Goal: Information Seeking & Learning: Check status

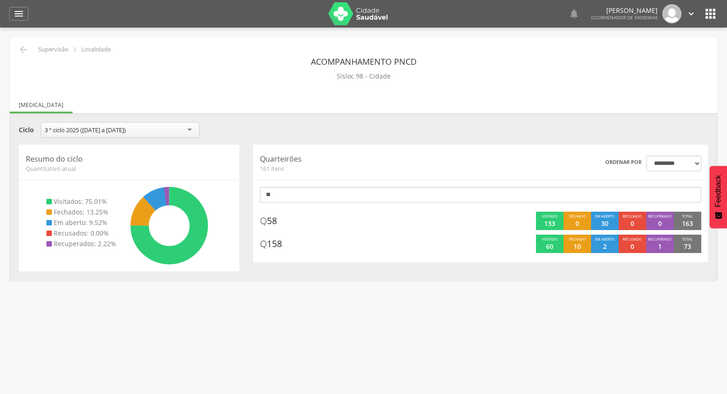
scroll to position [28, 0]
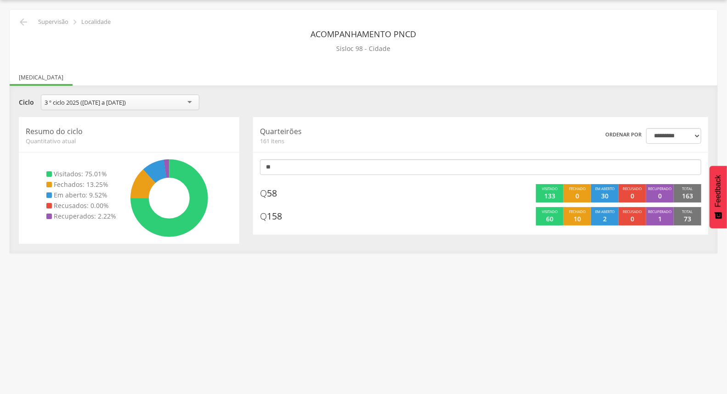
type input "*"
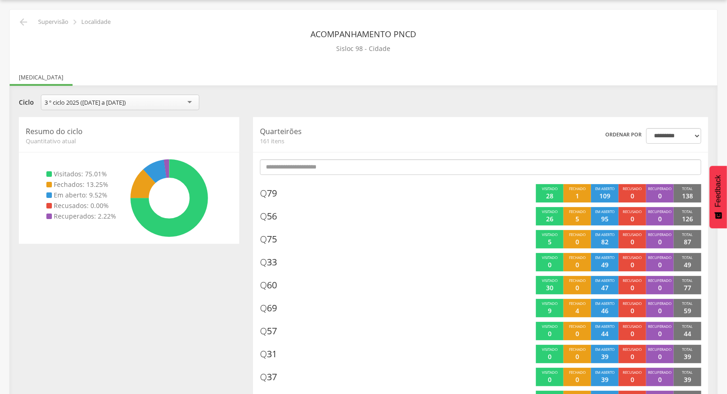
click at [502, 100] on div "**********" at bounding box center [364, 104] width 704 height 18
click at [499, 164] on input "text" at bounding box center [481, 167] width 442 height 16
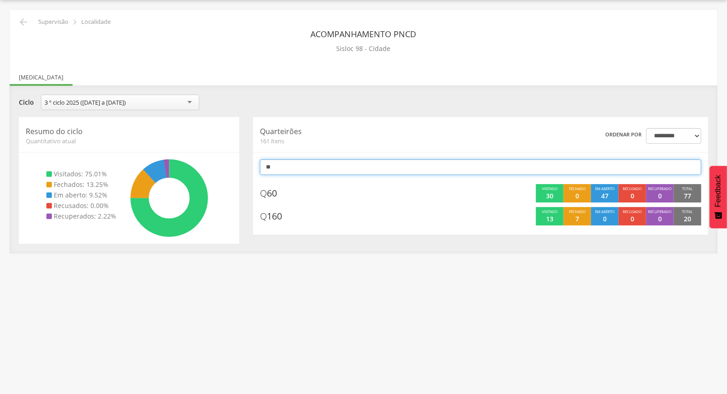
type input "*"
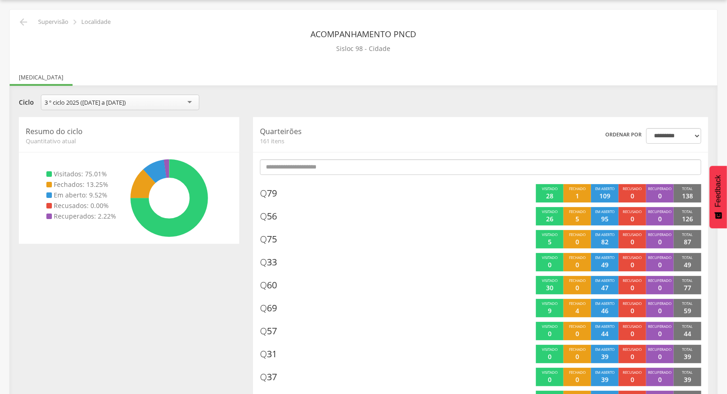
click at [548, 109] on div "**********" at bounding box center [364, 104] width 704 height 18
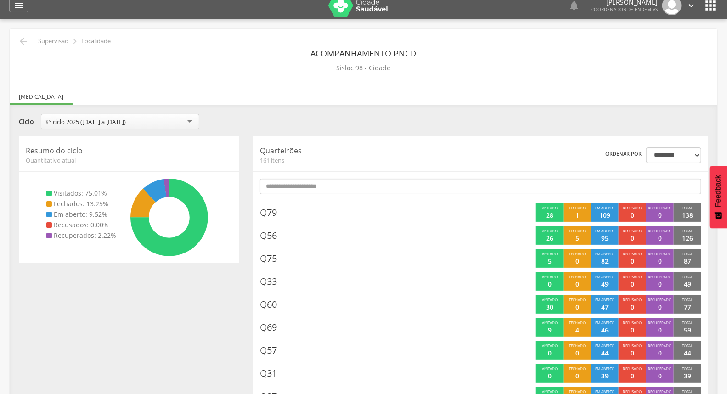
scroll to position [0, 0]
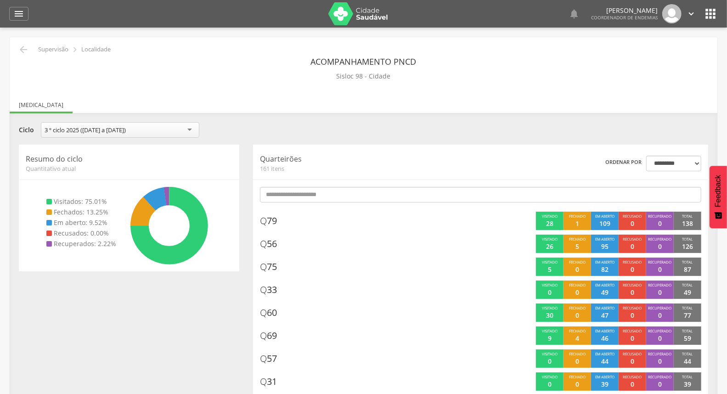
click at [693, 11] on icon "" at bounding box center [692, 14] width 10 height 10
click at [646, 51] on link "Sair" at bounding box center [660, 52] width 73 height 11
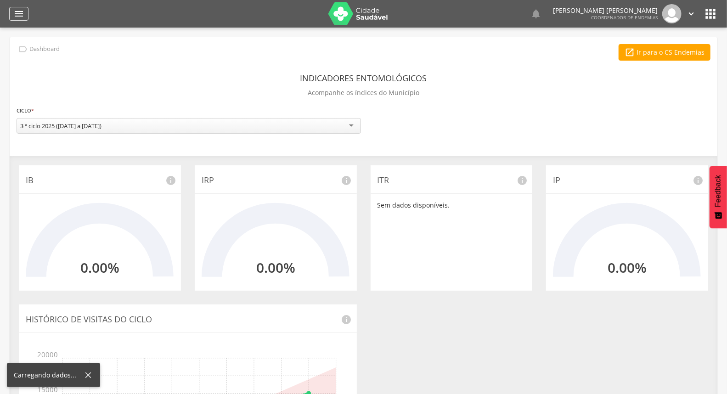
click at [9, 15] on div "" at bounding box center [18, 14] width 19 height 14
click at [15, 15] on icon "" at bounding box center [18, 13] width 11 height 11
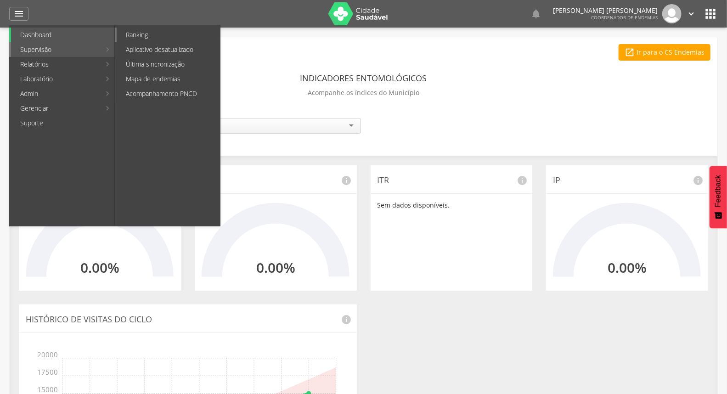
click at [176, 39] on link "Ranking" at bounding box center [168, 35] width 103 height 15
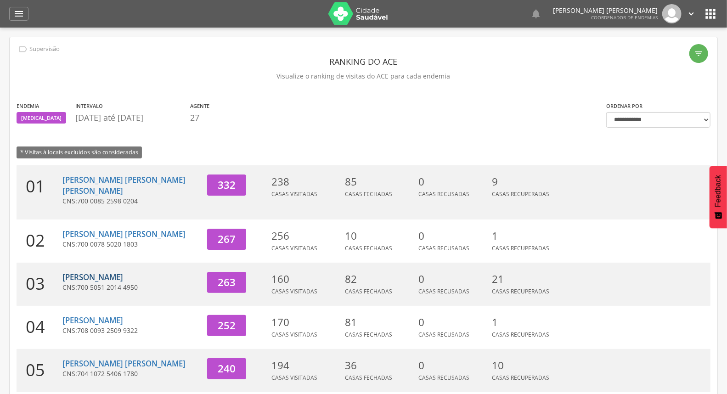
click at [115, 272] on link "[PERSON_NAME]" at bounding box center [92, 277] width 61 height 11
type input "**********"
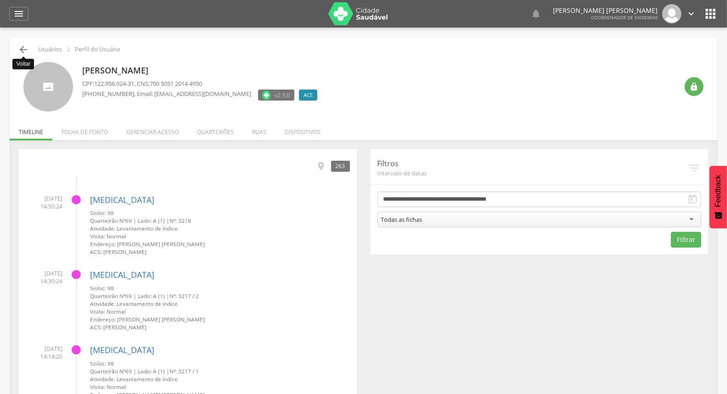
click at [24, 51] on icon "" at bounding box center [23, 49] width 11 height 11
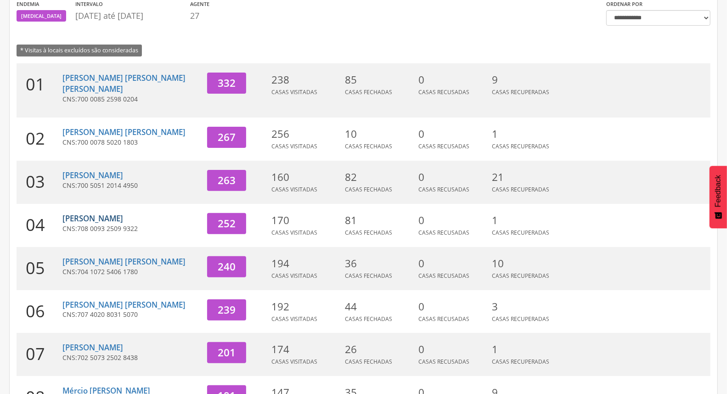
click at [89, 213] on link "[PERSON_NAME]" at bounding box center [92, 218] width 61 height 11
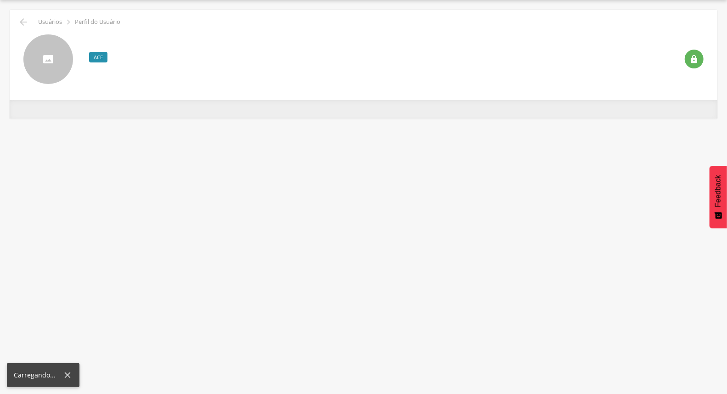
scroll to position [28, 0]
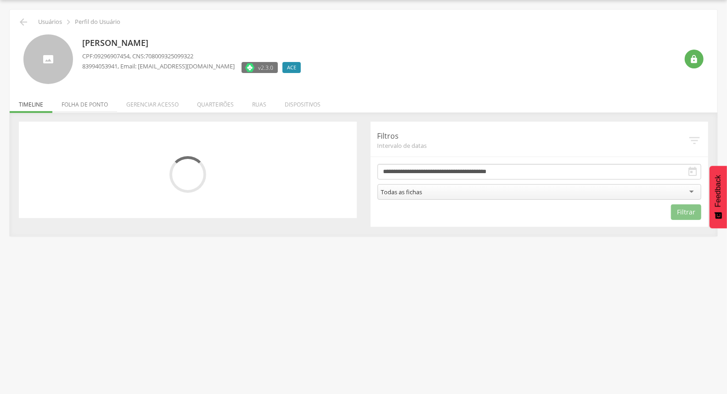
click at [92, 106] on li "Folha de ponto" at bounding box center [84, 102] width 65 height 22
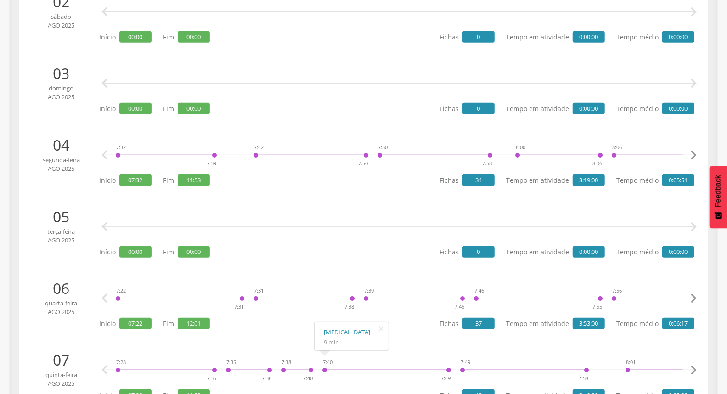
scroll to position [0, 0]
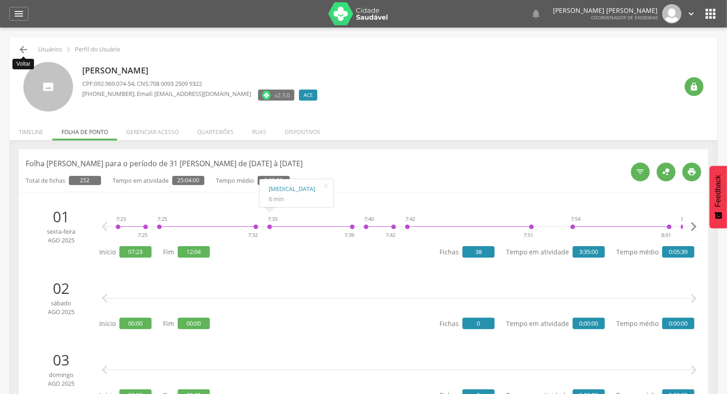
click at [21, 49] on icon "" at bounding box center [23, 49] width 11 height 11
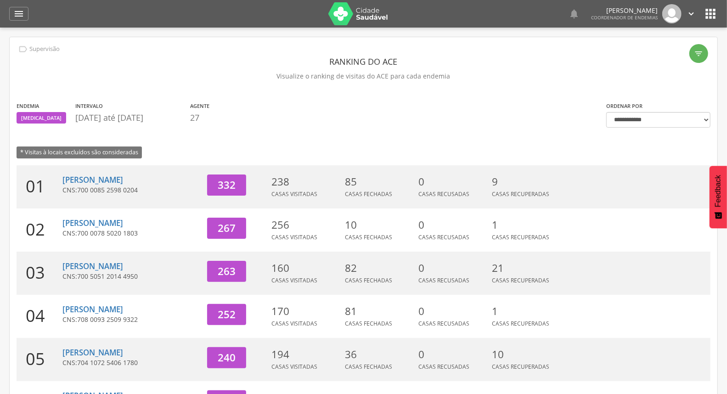
scroll to position [244, 0]
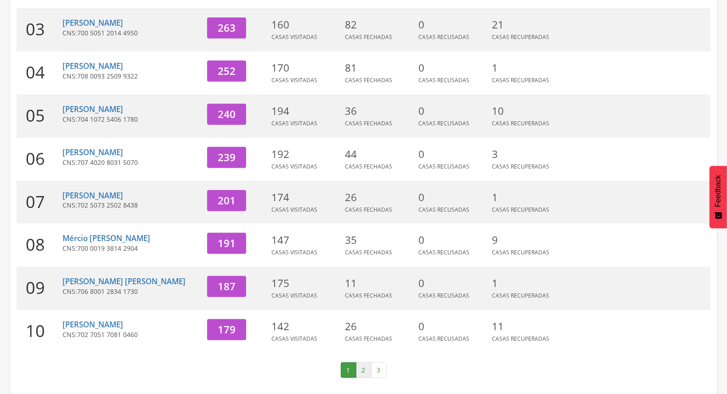
click at [359, 371] on link "2" at bounding box center [364, 371] width 16 height 16
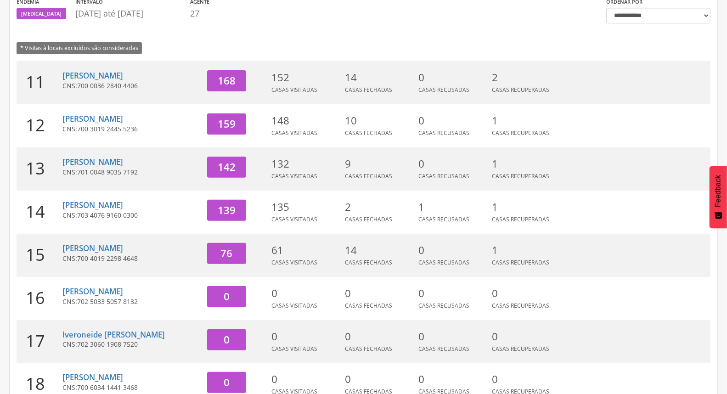
scroll to position [0, 0]
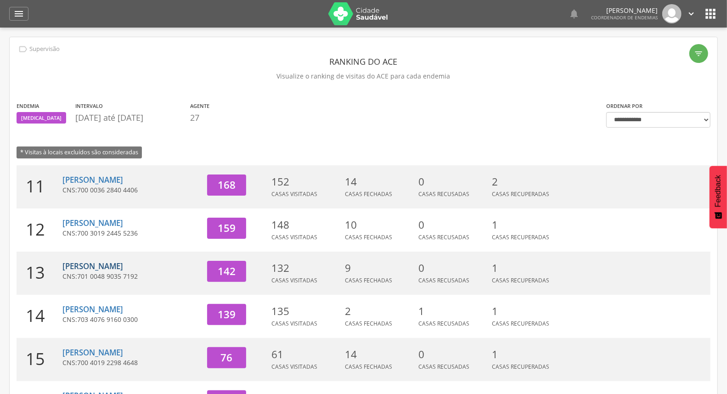
click at [85, 261] on link "Jailson Aquino" at bounding box center [92, 266] width 61 height 11
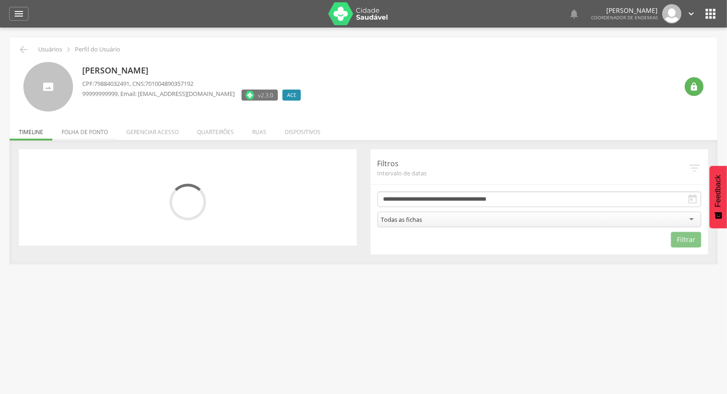
click at [80, 134] on li "Folha de ponto" at bounding box center [84, 130] width 65 height 22
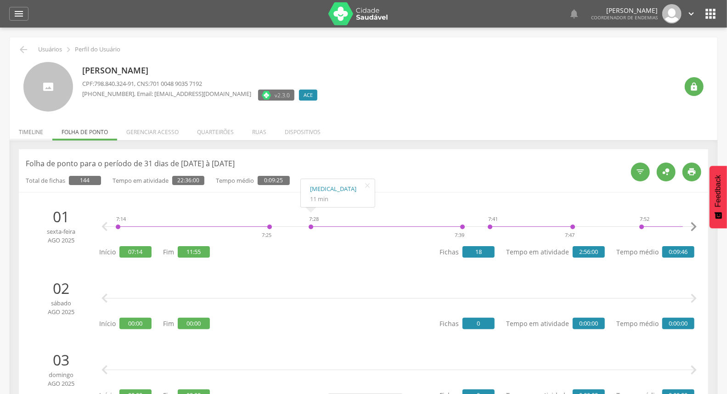
click at [38, 130] on li "Timeline" at bounding box center [31, 130] width 43 height 22
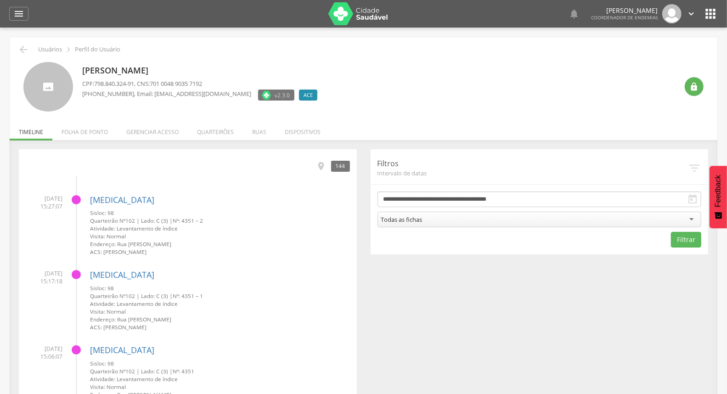
click at [23, 53] on icon "" at bounding box center [23, 49] width 11 height 11
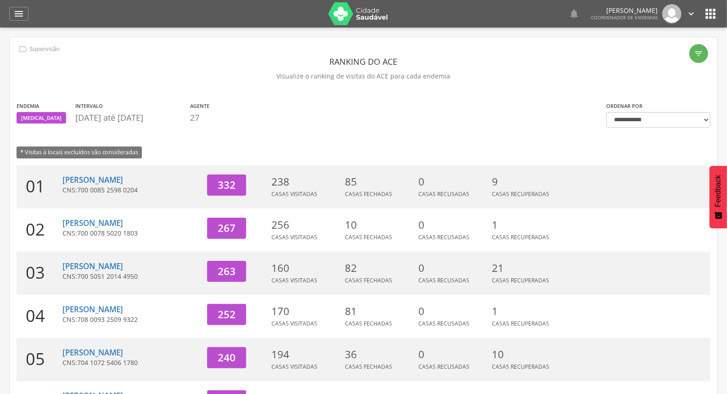
click at [220, 118] on section "Endemia Dengue Intervalo 01/08/2025 até 14/08/2025 Agente 27" at bounding box center [305, 114] width 576 height 27
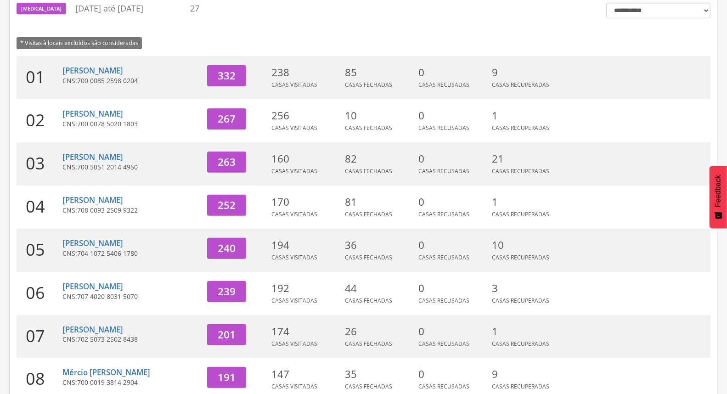
scroll to position [102, 0]
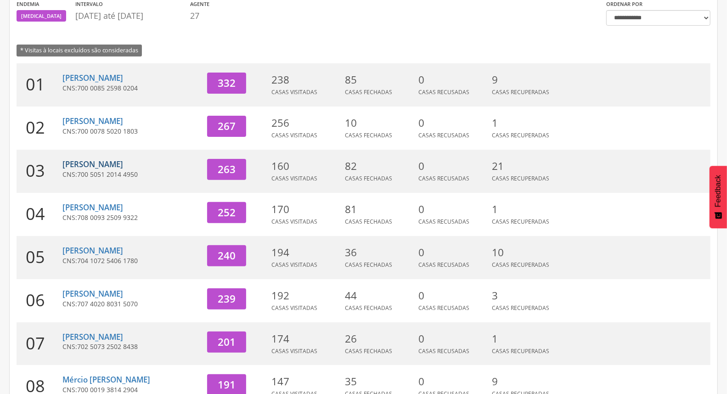
click at [123, 159] on link "[PERSON_NAME]" at bounding box center [92, 164] width 61 height 11
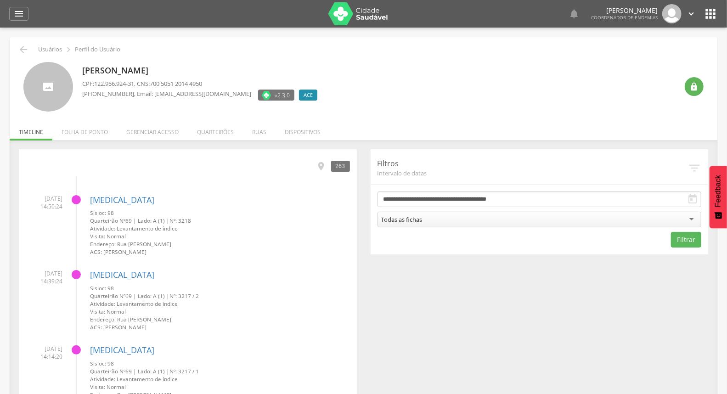
click at [694, 16] on icon "" at bounding box center [692, 14] width 10 height 10
click at [650, 48] on link "Sair" at bounding box center [660, 52] width 73 height 11
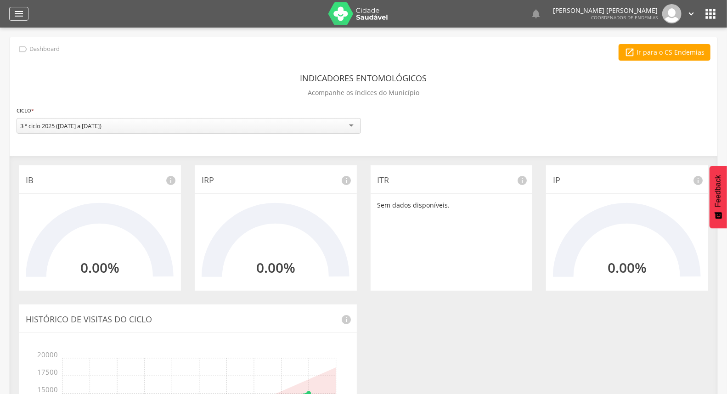
click at [17, 15] on icon "" at bounding box center [18, 13] width 11 height 11
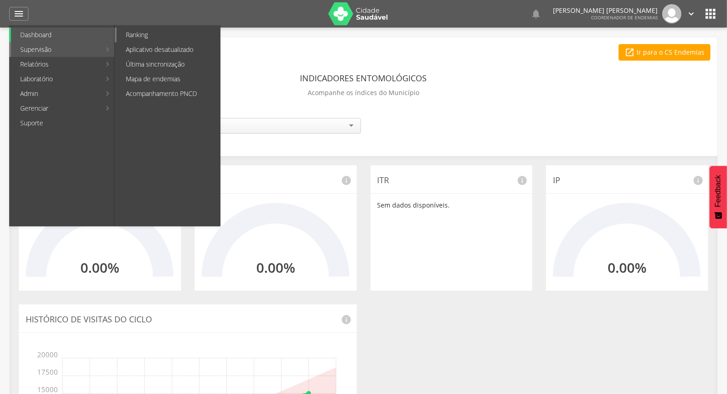
click at [148, 30] on link "Ranking" at bounding box center [168, 35] width 103 height 15
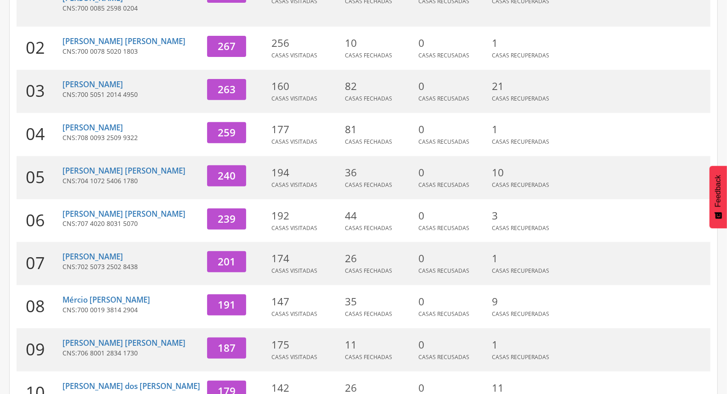
scroll to position [244, 0]
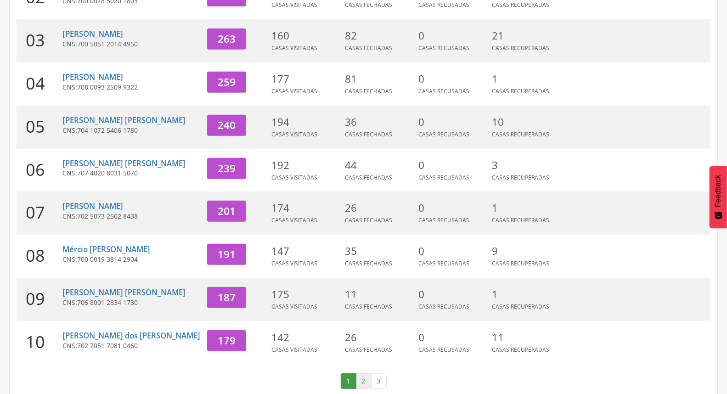
click at [361, 374] on link "2" at bounding box center [364, 382] width 16 height 16
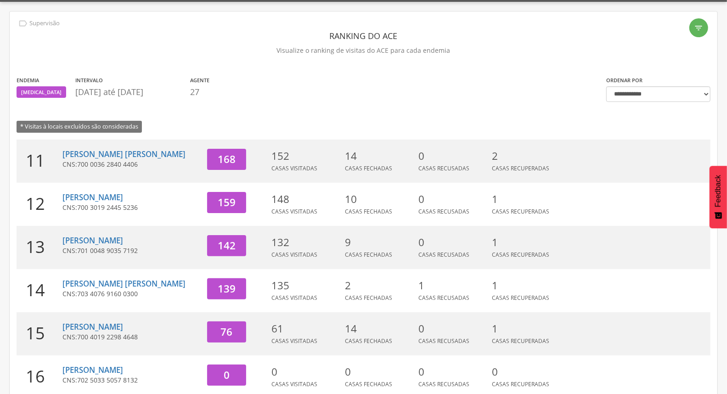
scroll to position [0, 0]
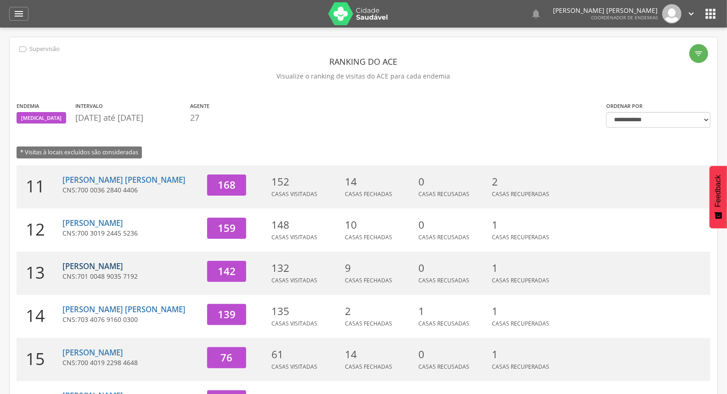
click at [109, 264] on link "Jailson Aquino" at bounding box center [92, 266] width 61 height 11
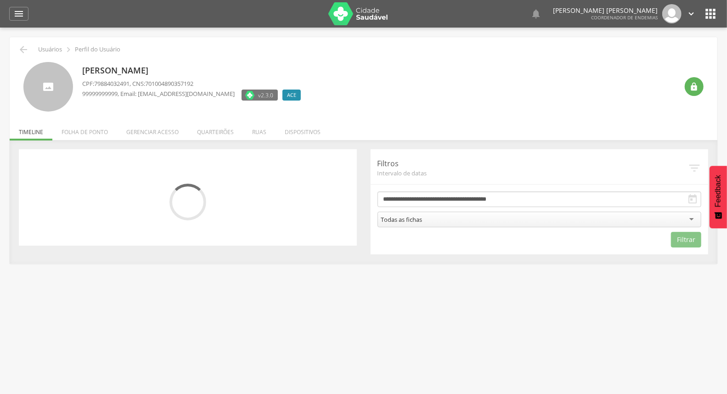
click at [99, 135] on li "Folha de ponto" at bounding box center [84, 130] width 65 height 22
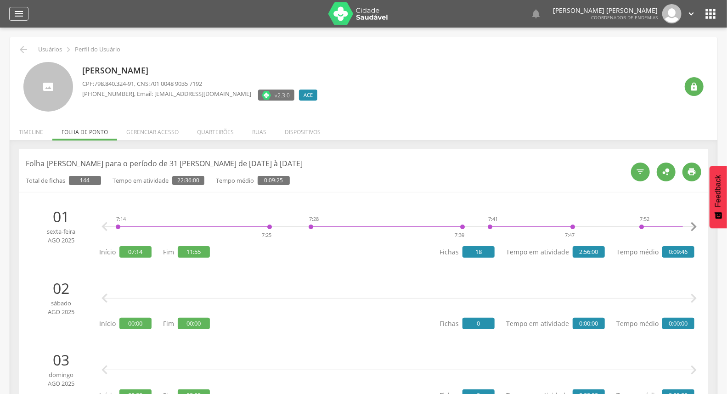
click at [13, 14] on icon "" at bounding box center [18, 13] width 11 height 11
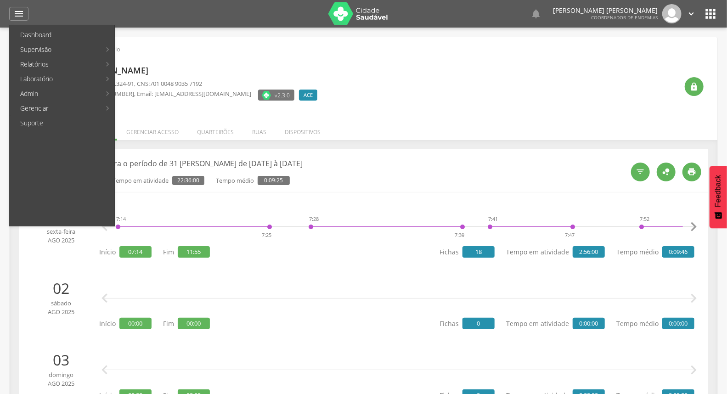
drag, startPoint x: 253, startPoint y: 67, endPoint x: 121, endPoint y: 14, distance: 141.5
click at [253, 66] on p "Jailson Aquino" at bounding box center [202, 71] width 240 height 12
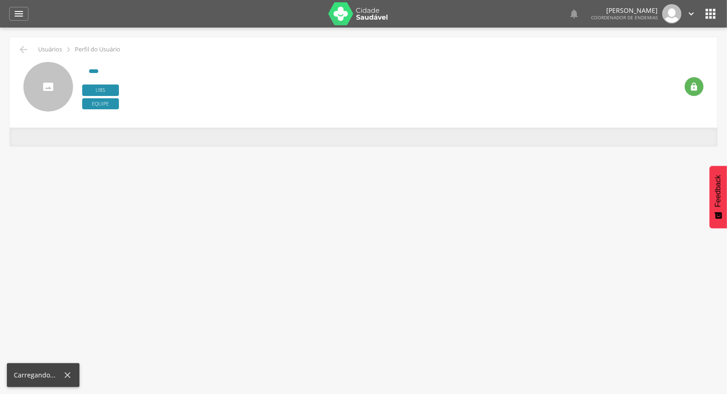
click at [17, 15] on icon "" at bounding box center [18, 13] width 11 height 11
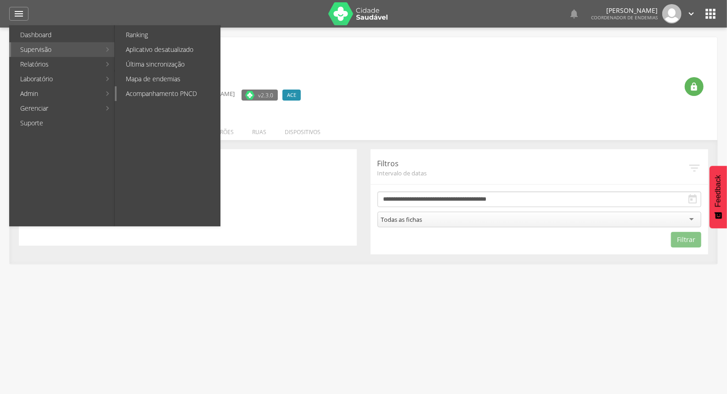
click at [161, 91] on link "Acompanhamento PNCD" at bounding box center [168, 93] width 103 height 15
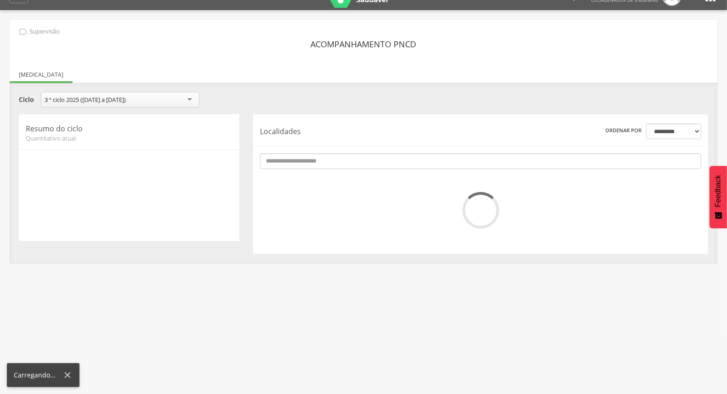
scroll to position [28, 0]
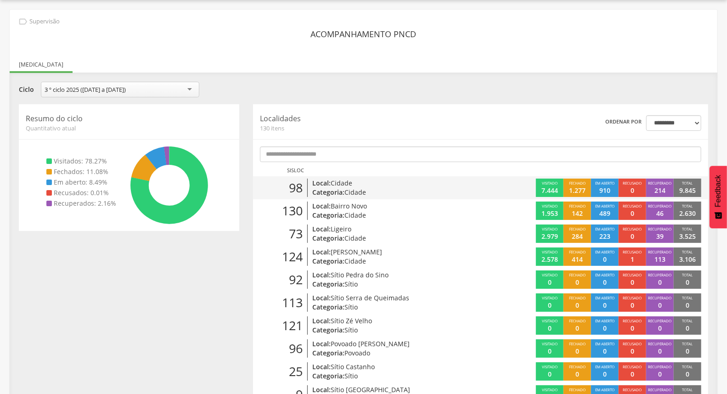
click at [433, 190] on p "Categoria: Cidade" at bounding box center [386, 192] width 148 height 9
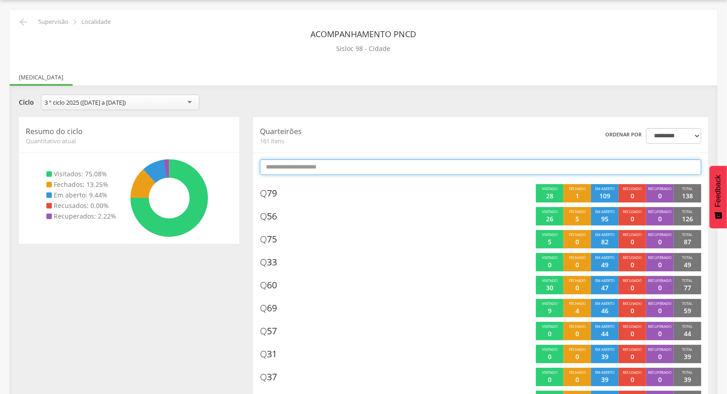
click at [463, 173] on input "text" at bounding box center [481, 167] width 442 height 16
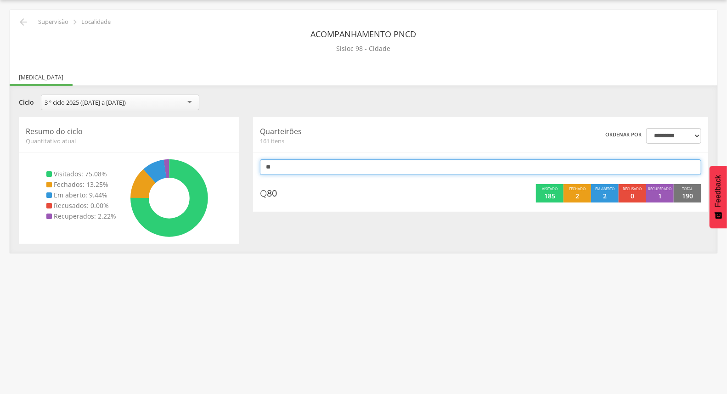
type input "*"
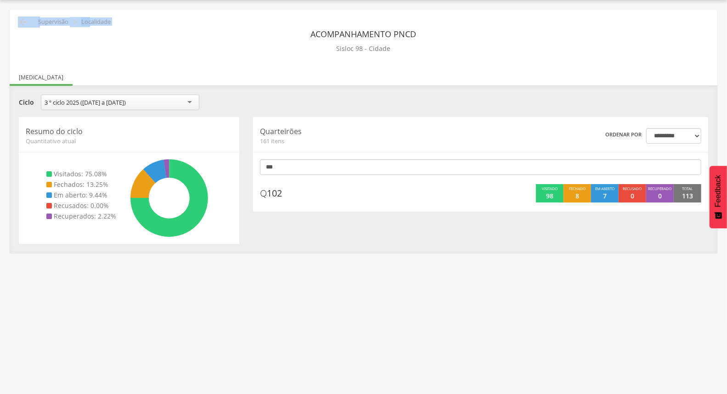
click at [16, 22] on div "**********" at bounding box center [364, 132] width 708 height 244
click at [18, 22] on icon "" at bounding box center [23, 22] width 11 height 11
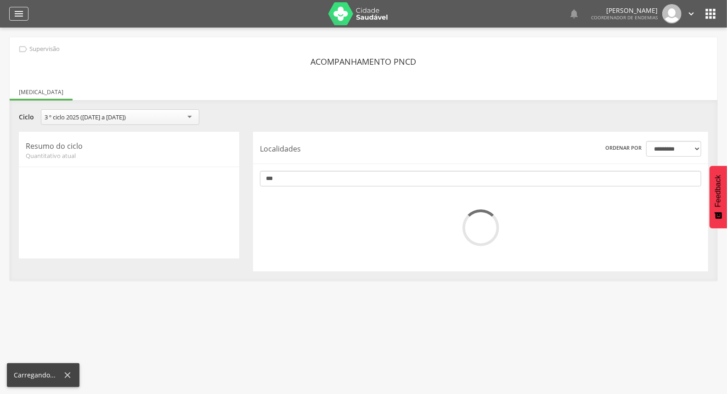
click at [21, 11] on icon "" at bounding box center [18, 13] width 11 height 11
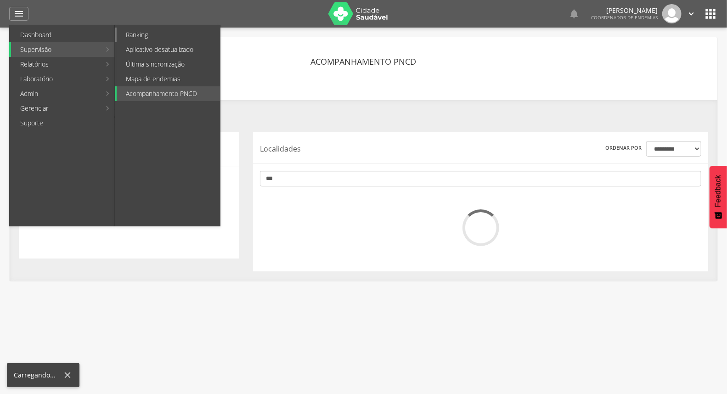
click at [140, 30] on link "Ranking" at bounding box center [168, 35] width 103 height 15
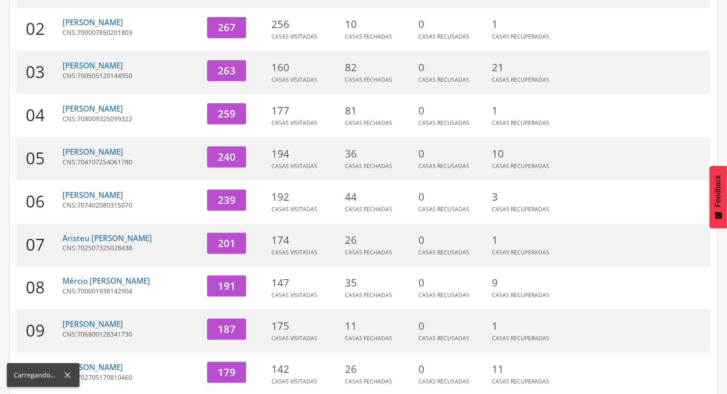
scroll to position [244, 0]
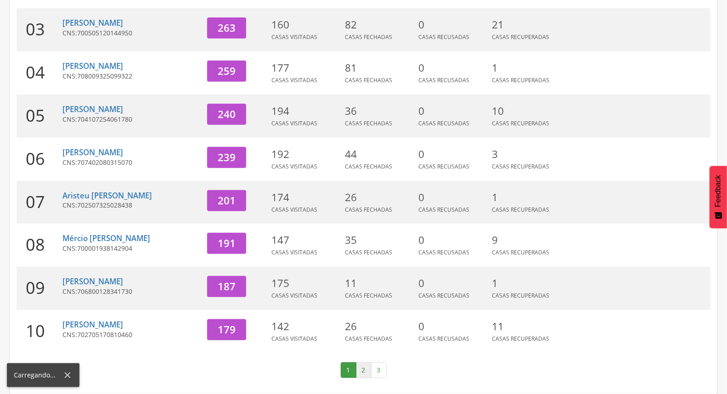
click at [358, 371] on link "2" at bounding box center [364, 371] width 16 height 16
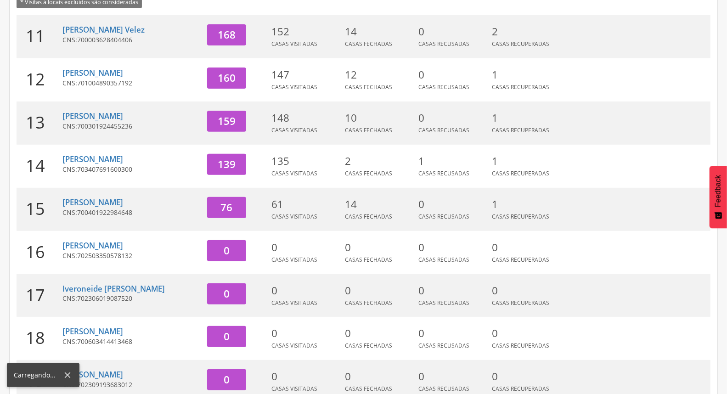
scroll to position [0, 0]
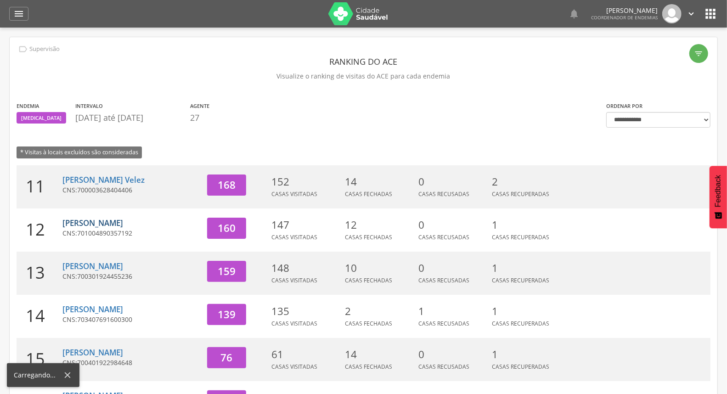
click at [90, 223] on link "[PERSON_NAME]" at bounding box center [92, 223] width 61 height 11
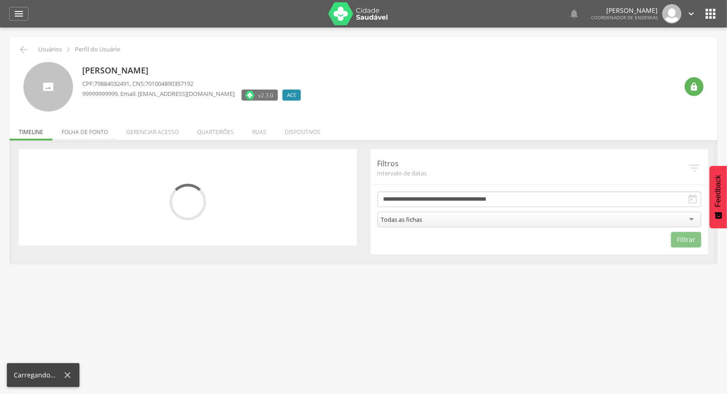
click at [98, 135] on li "Folha de ponto" at bounding box center [84, 130] width 65 height 22
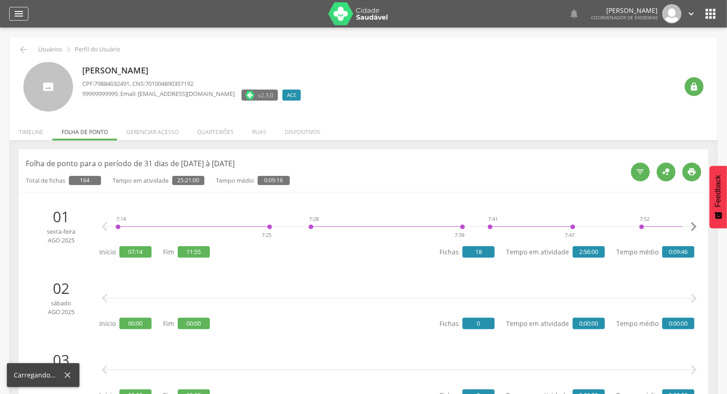
click at [18, 11] on icon "" at bounding box center [18, 13] width 11 height 11
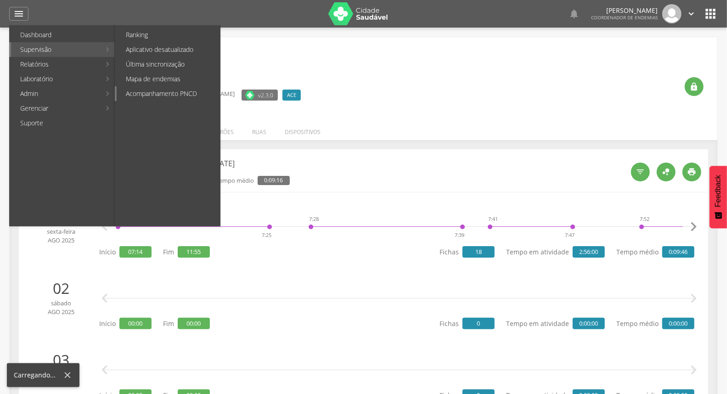
click at [140, 88] on link "Acompanhamento PNCD" at bounding box center [168, 93] width 103 height 15
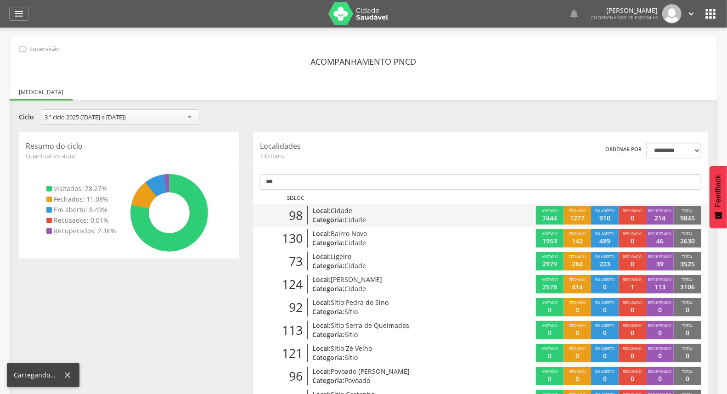
click at [420, 213] on p "Local: Cidade" at bounding box center [386, 210] width 148 height 9
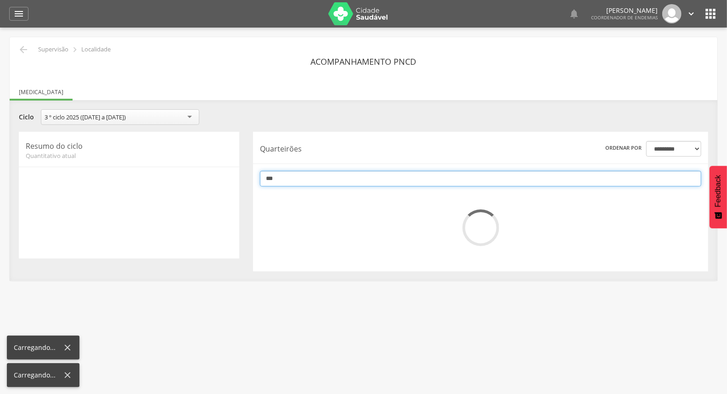
click at [416, 184] on input "***" at bounding box center [481, 179] width 442 height 16
type input "*"
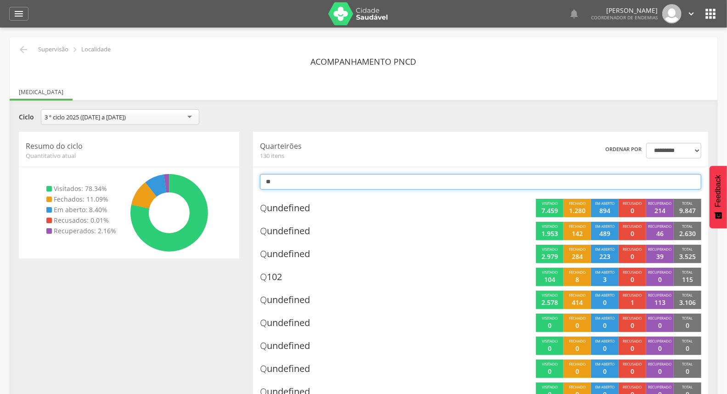
type input "*"
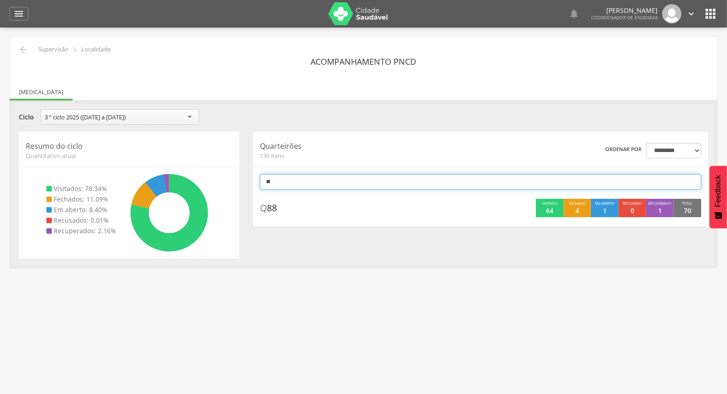
type input "*"
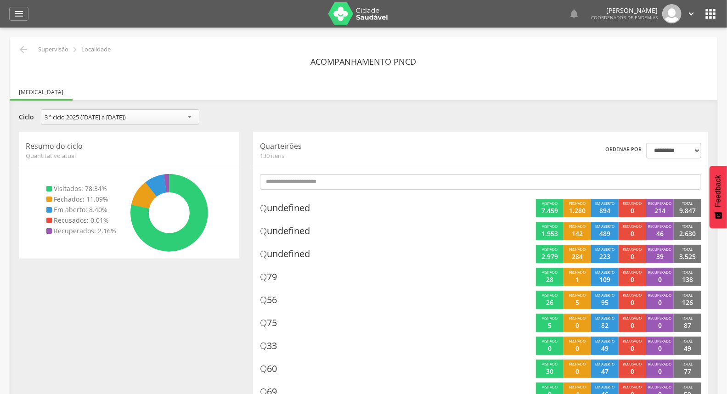
click at [414, 123] on div "**********" at bounding box center [364, 118] width 704 height 18
click at [20, 47] on icon "" at bounding box center [23, 49] width 11 height 11
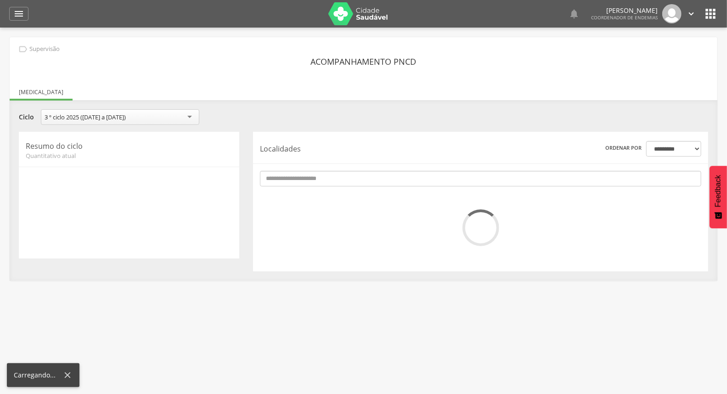
click at [691, 13] on icon "" at bounding box center [692, 14] width 10 height 10
click at [659, 53] on link "Sair" at bounding box center [660, 52] width 73 height 11
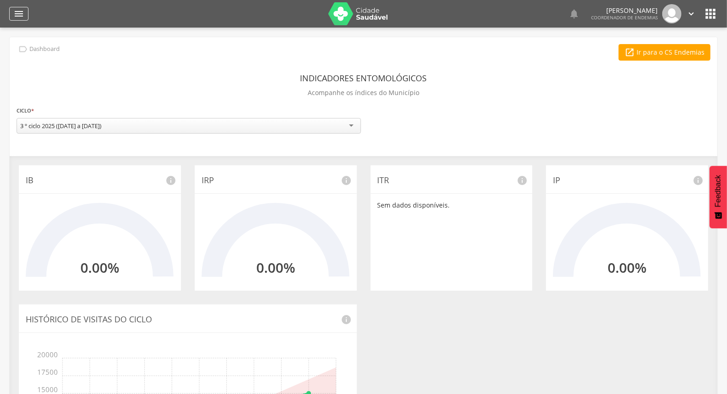
click at [14, 11] on icon "" at bounding box center [18, 13] width 11 height 11
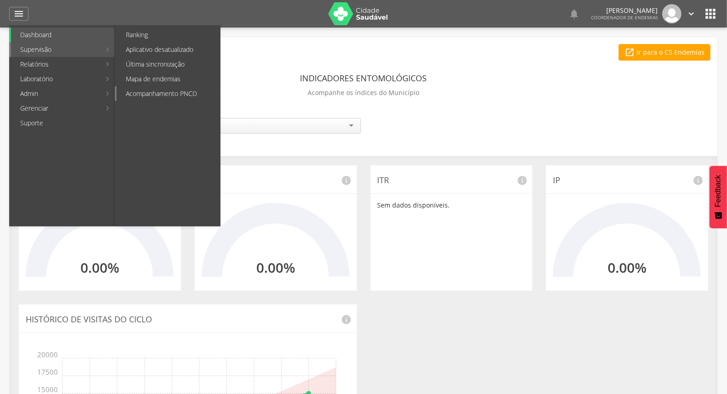
click at [154, 89] on link "Acompanhamento PNCD" at bounding box center [168, 93] width 103 height 15
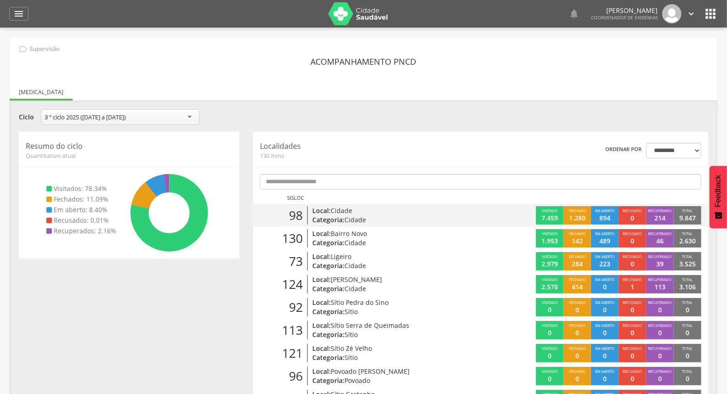
click at [402, 217] on p "Categoria: Cidade" at bounding box center [386, 220] width 148 height 9
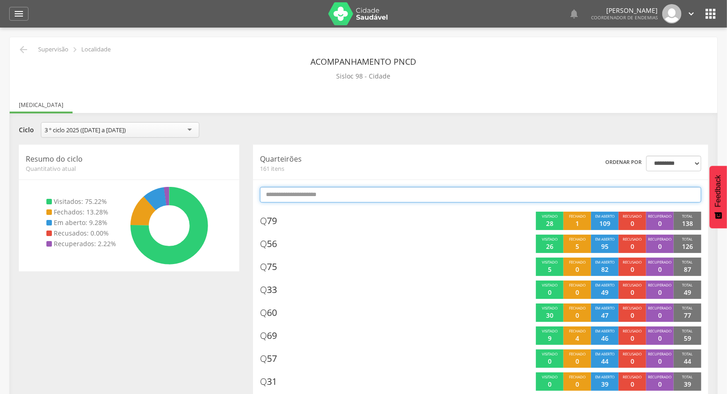
click at [444, 193] on input "text" at bounding box center [481, 195] width 442 height 16
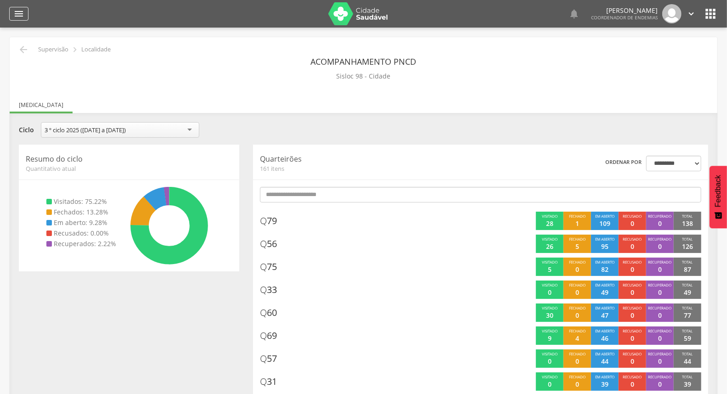
click at [11, 7] on div "" at bounding box center [18, 14] width 19 height 14
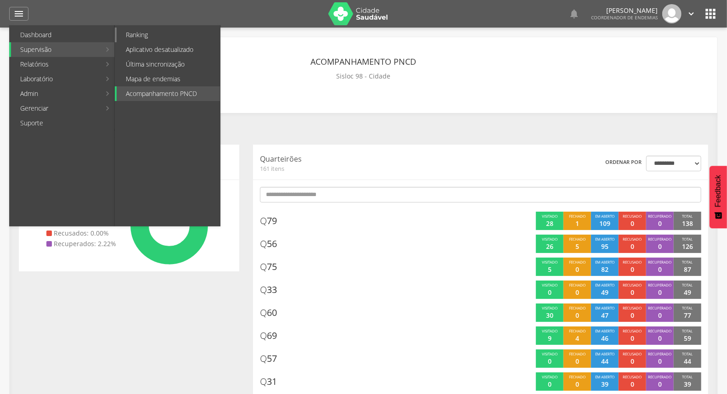
click at [150, 37] on link "Ranking" at bounding box center [168, 35] width 103 height 15
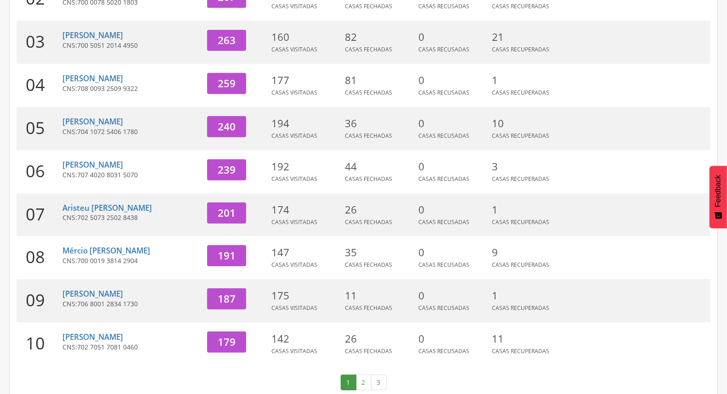
scroll to position [244, 0]
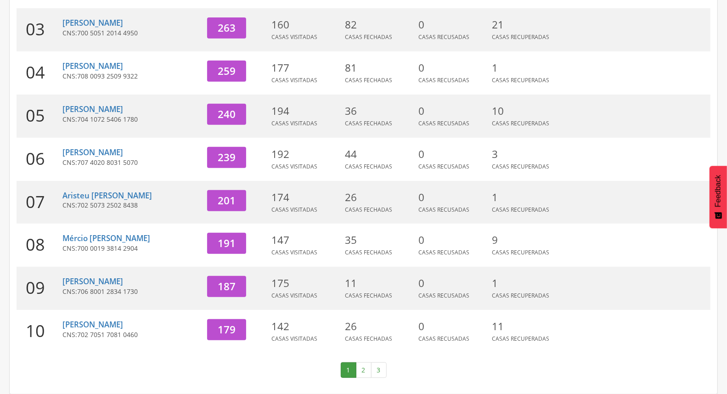
click at [360, 369] on link "2" at bounding box center [364, 371] width 16 height 16
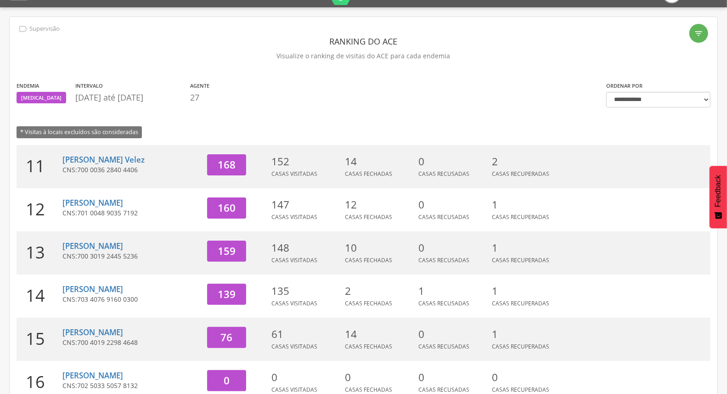
scroll to position [0, 0]
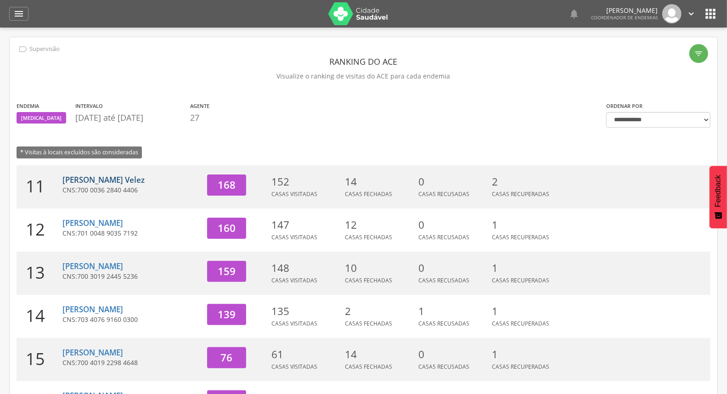
click at [100, 181] on link "[PERSON_NAME] Velez" at bounding box center [103, 180] width 82 height 11
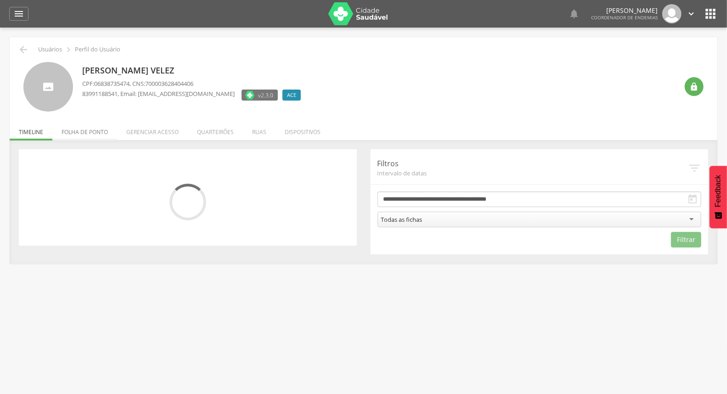
click at [81, 134] on li "Folha de ponto" at bounding box center [84, 130] width 65 height 22
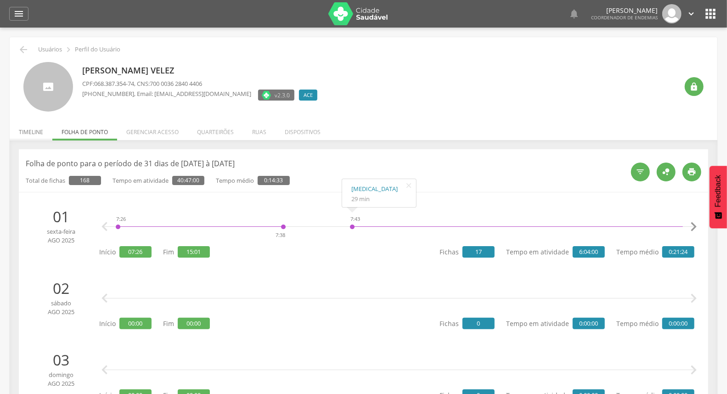
click at [35, 131] on li "Timeline" at bounding box center [31, 130] width 43 height 22
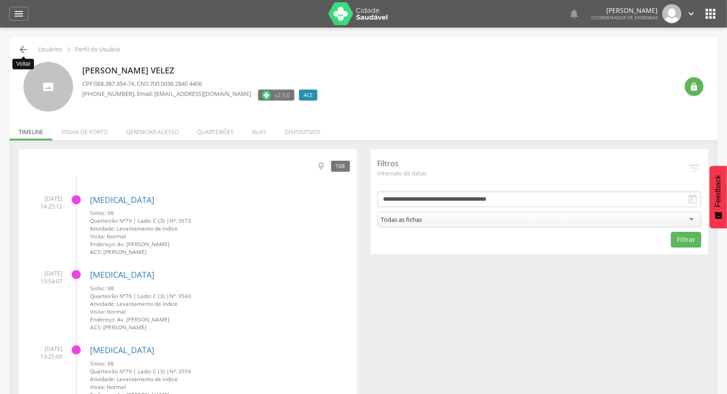
click at [26, 51] on icon "" at bounding box center [23, 49] width 11 height 11
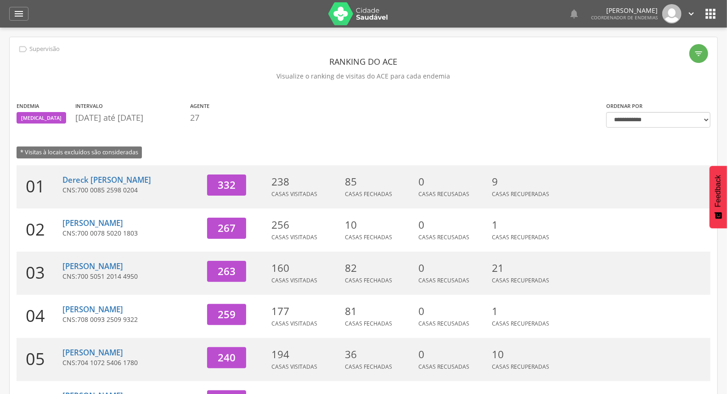
click at [688, 16] on icon "" at bounding box center [692, 14] width 10 height 10
click at [238, 111] on section "Endemia [MEDICAL_DATA] Intervalo [DATE] até [DATE] Agente 27" at bounding box center [305, 114] width 576 height 27
click at [25, 8] on div "" at bounding box center [18, 14] width 19 height 14
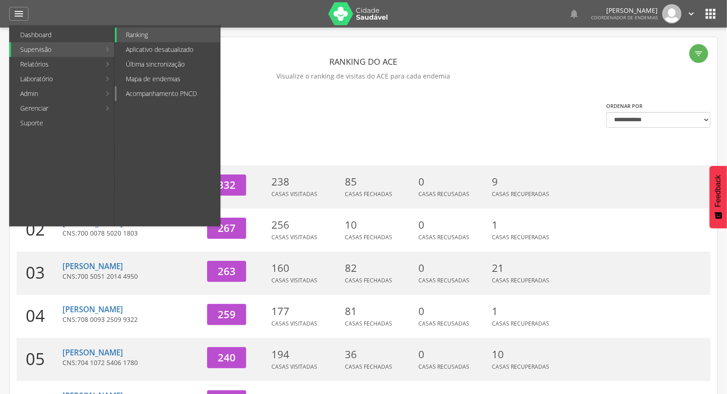
click at [162, 93] on link "Acompanhamento PNCD" at bounding box center [168, 93] width 103 height 15
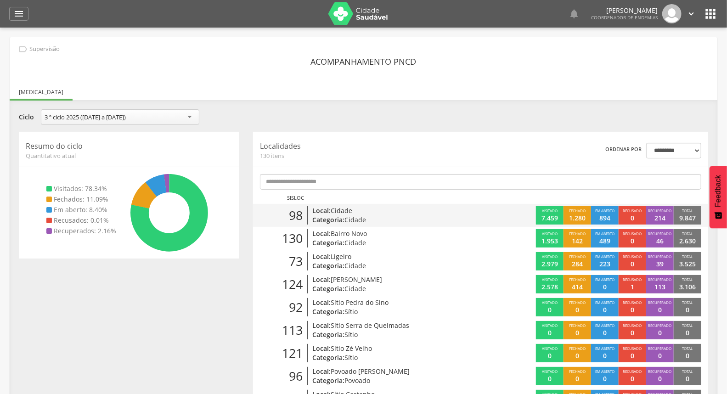
click at [311, 212] on div "Local: [GEOGRAPHIC_DATA]: Cidade" at bounding box center [387, 215] width 160 height 18
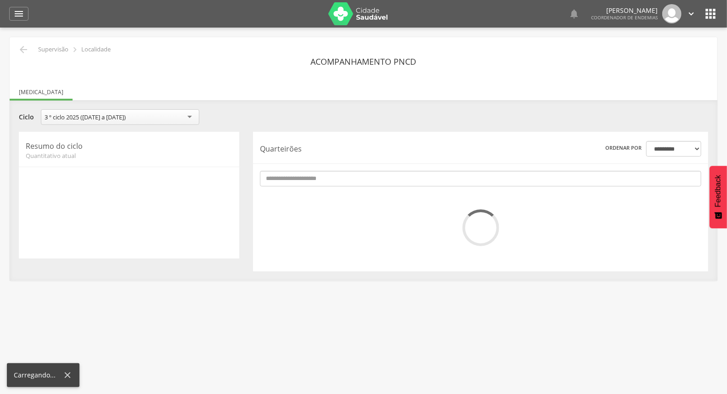
click at [311, 212] on div at bounding box center [481, 228] width 442 height 37
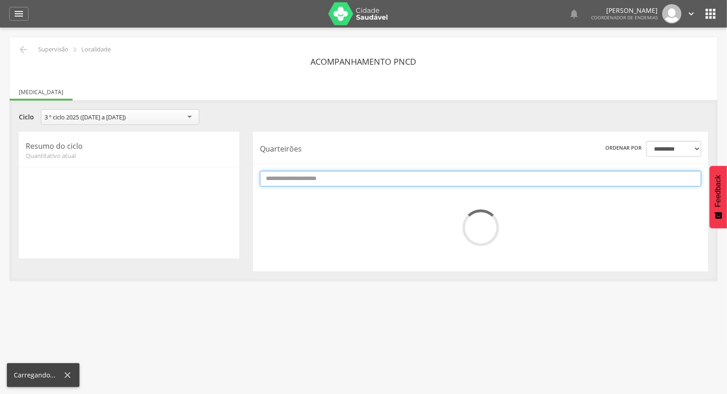
click at [380, 180] on input "text" at bounding box center [481, 179] width 442 height 16
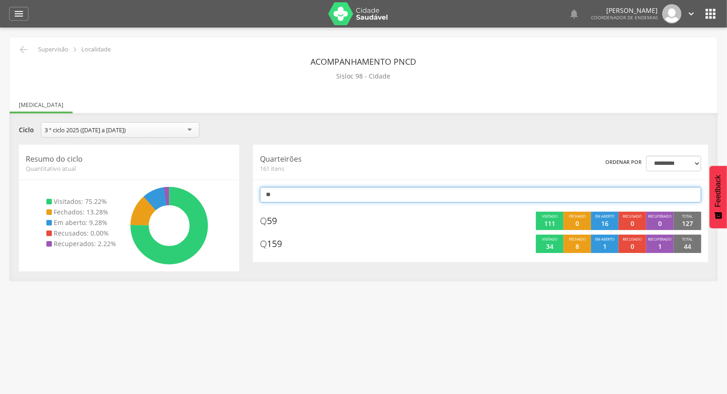
type input "**"
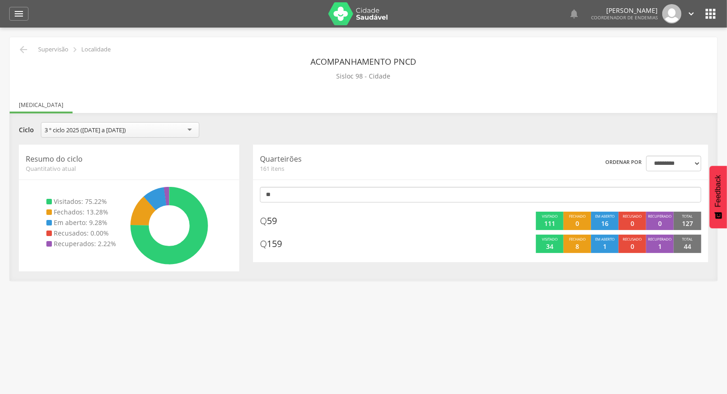
click at [691, 13] on icon "" at bounding box center [692, 14] width 10 height 10
click at [631, 54] on link "Sair" at bounding box center [660, 52] width 73 height 11
